Goal: Task Accomplishment & Management: Use online tool/utility

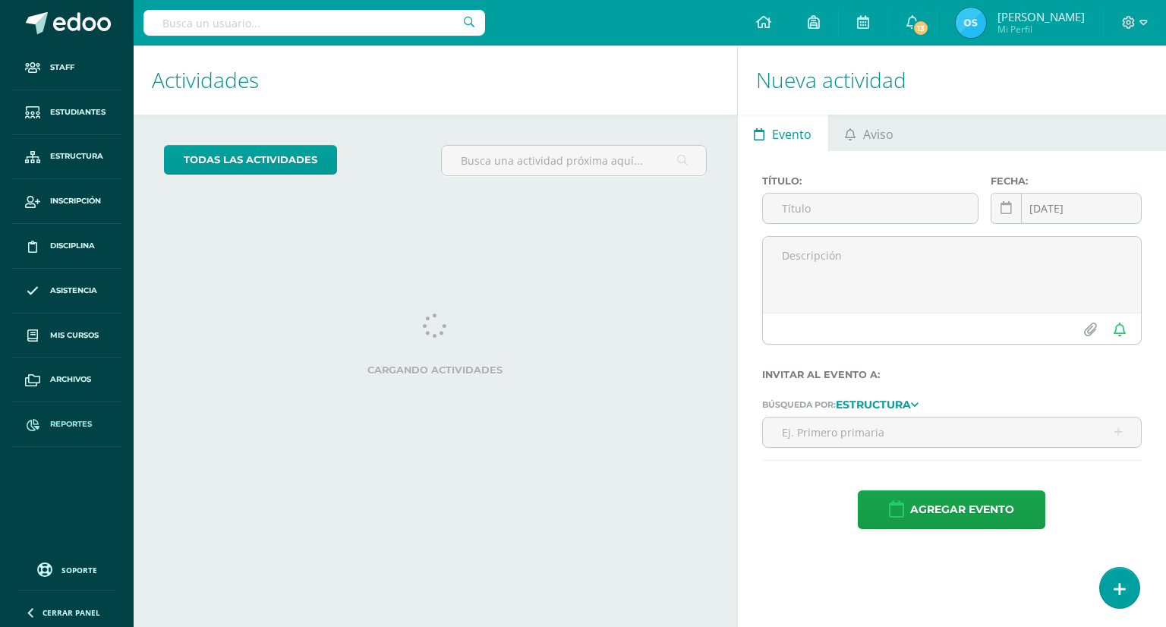
click at [88, 421] on span "Reportes" at bounding box center [71, 424] width 42 height 12
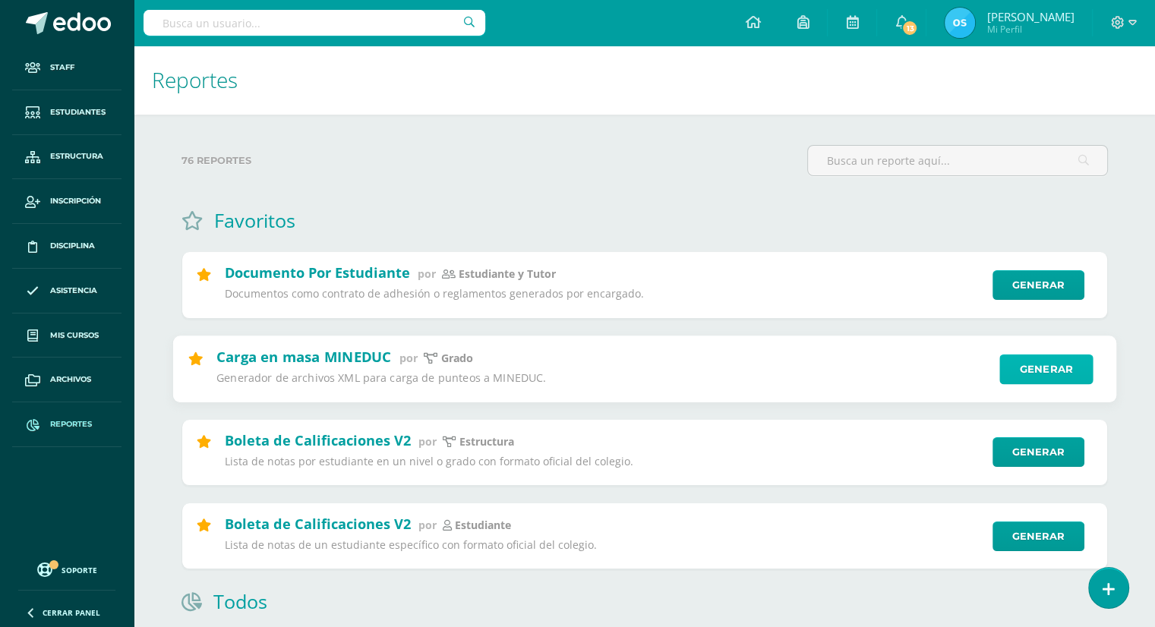
click at [1056, 372] on link "Generar" at bounding box center [1045, 369] width 93 height 30
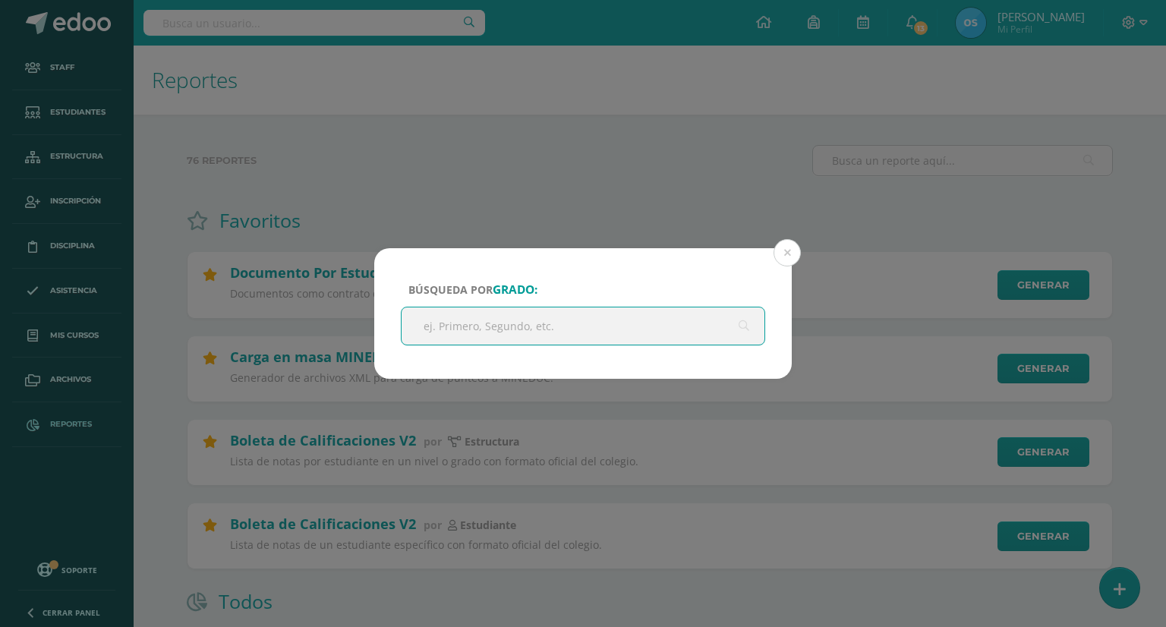
click at [497, 326] on input "text" at bounding box center [583, 326] width 363 height 37
type input "Quinto"
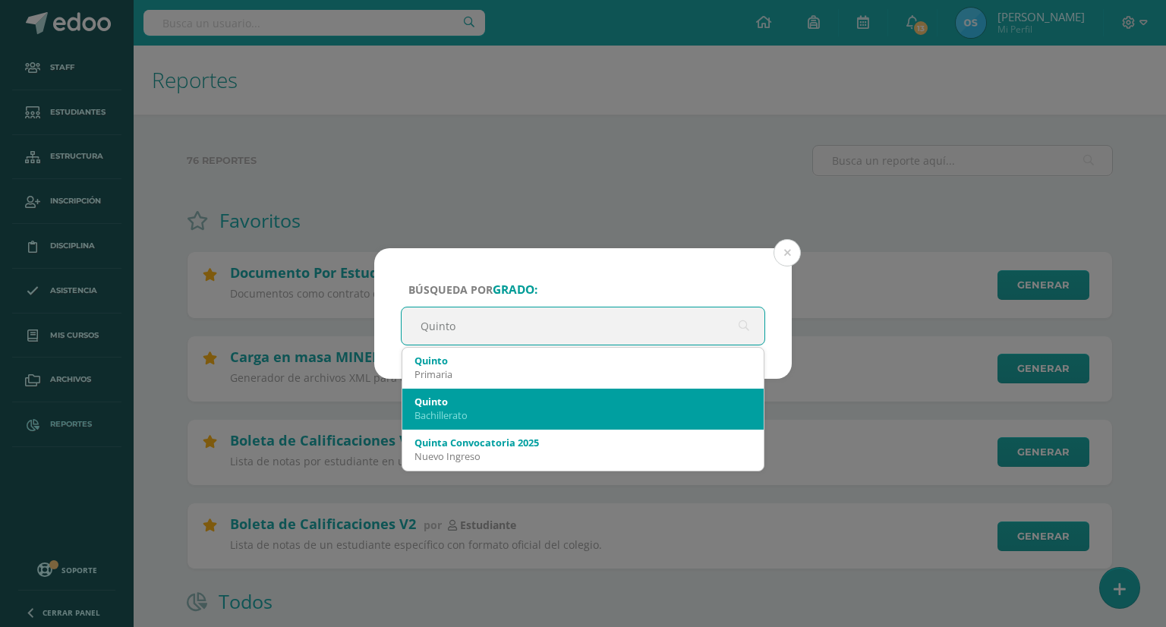
click at [453, 413] on div "Bachillerato" at bounding box center [583, 415] width 337 height 14
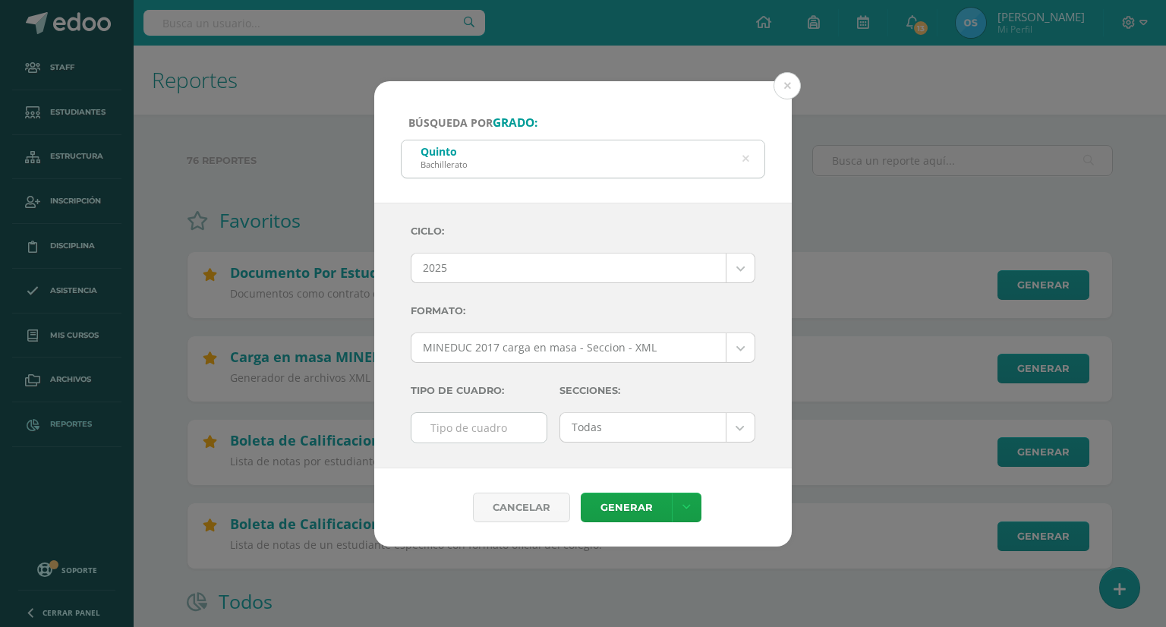
click at [495, 422] on input "text" at bounding box center [479, 428] width 135 height 30
type input "F"
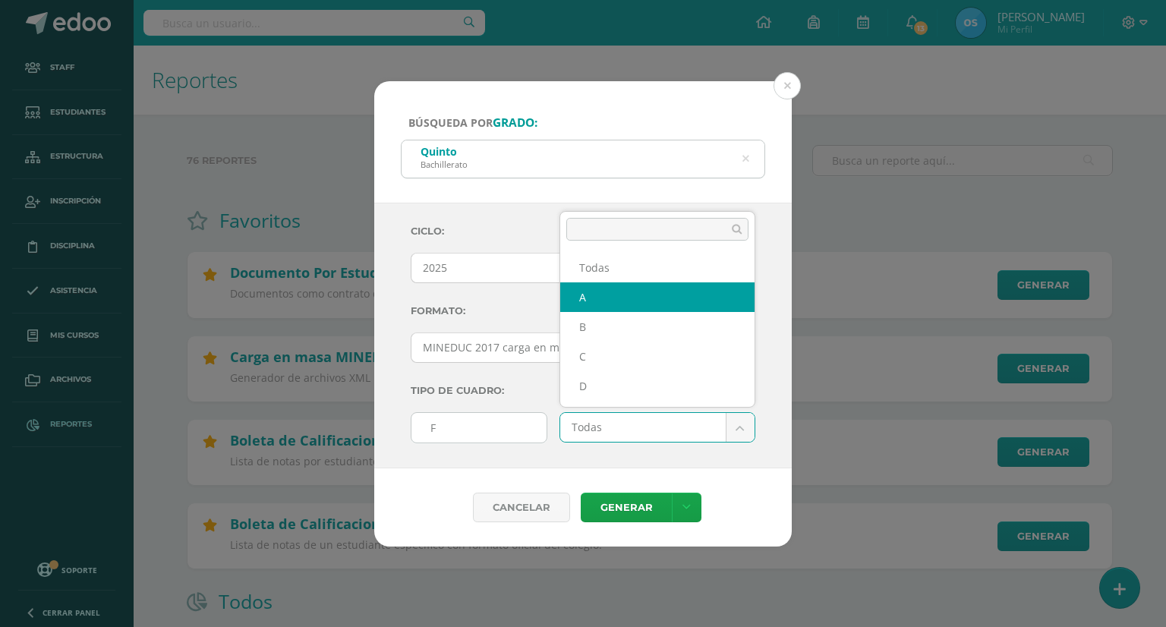
select select "A"
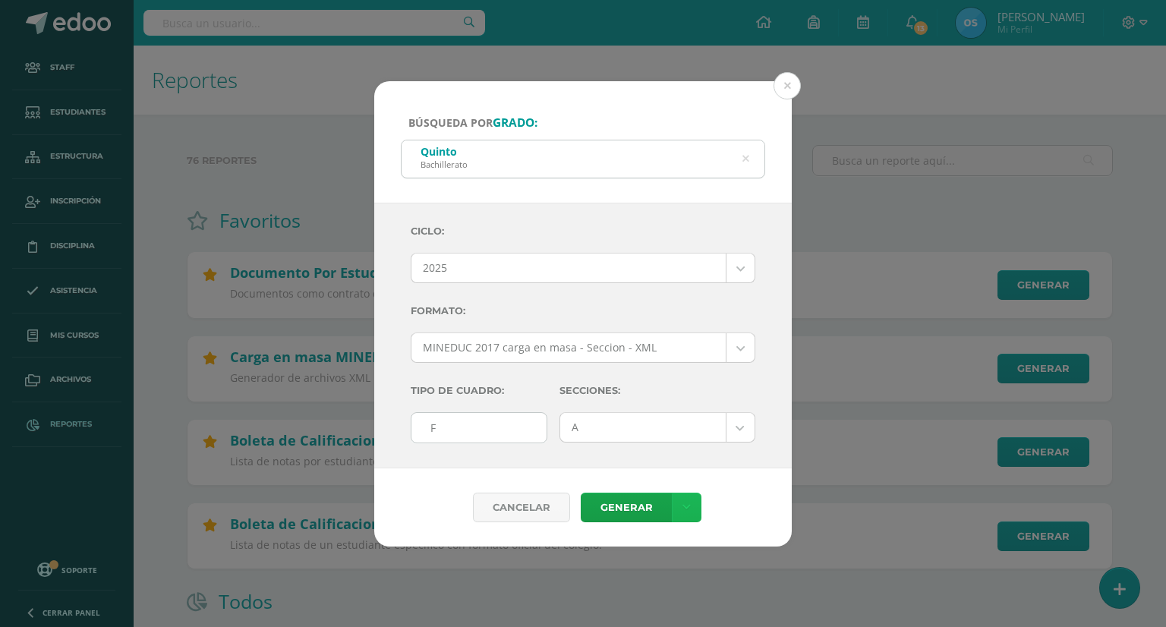
click at [686, 501] on icon at bounding box center [687, 507] width 8 height 13
click at [631, 506] on link "Generar" at bounding box center [626, 508] width 91 height 30
